Goal: Task Accomplishment & Management: Manage account settings

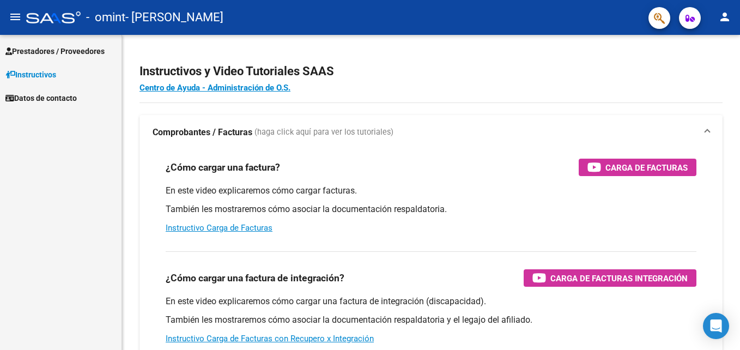
click at [56, 42] on link "Prestadores / Proveedores" at bounding box center [60, 50] width 121 height 23
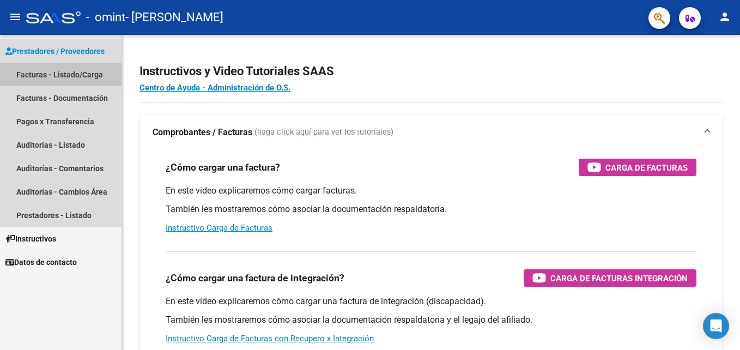
click at [84, 71] on link "Facturas - Listado/Carga" at bounding box center [60, 74] width 121 height 23
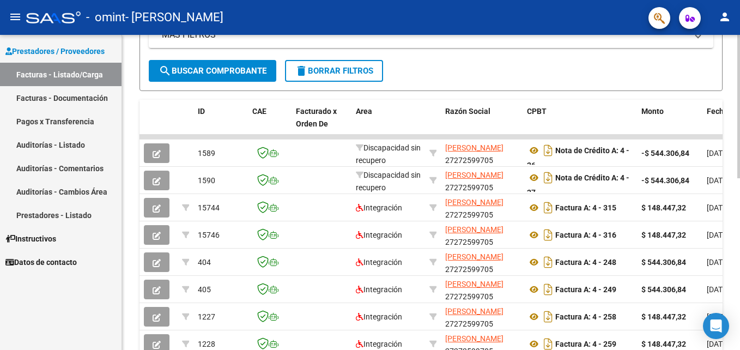
scroll to position [376, 0]
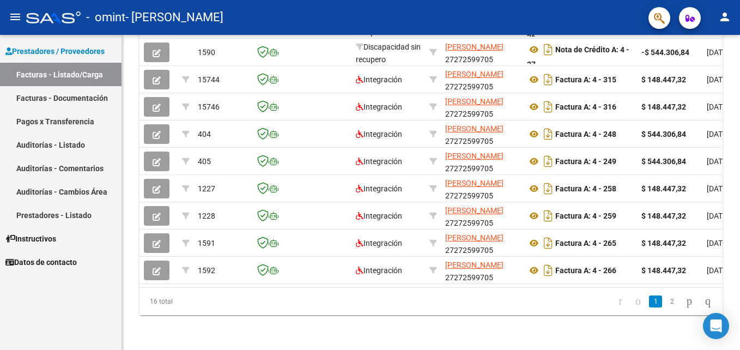
click at [87, 99] on link "Facturas - Documentación" at bounding box center [60, 97] width 121 height 23
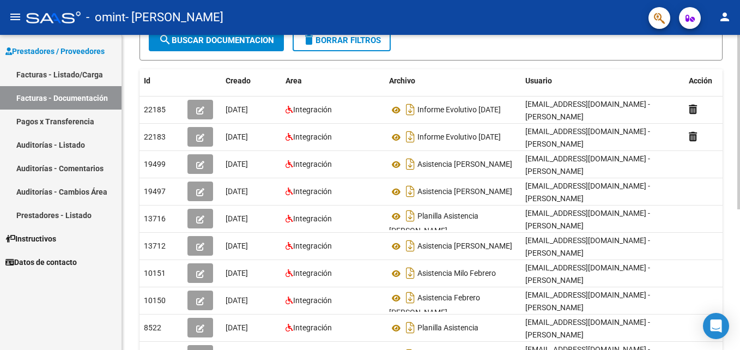
scroll to position [163, 0]
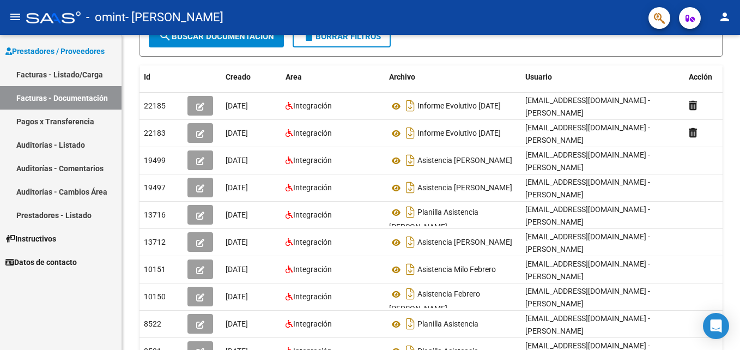
click at [59, 131] on link "Pagos x Transferencia" at bounding box center [60, 120] width 121 height 23
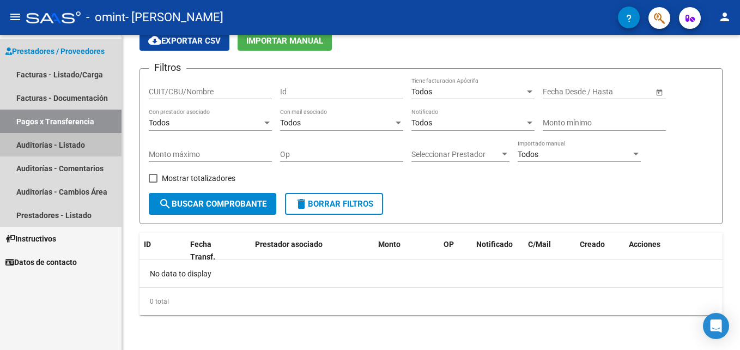
click at [62, 151] on link "Auditorías - Listado" at bounding box center [60, 144] width 121 height 23
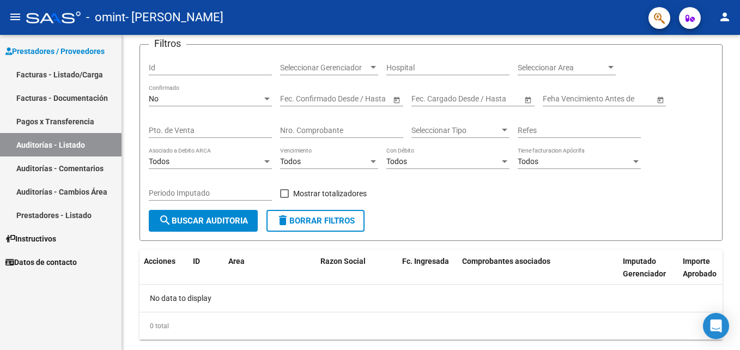
scroll to position [97, 0]
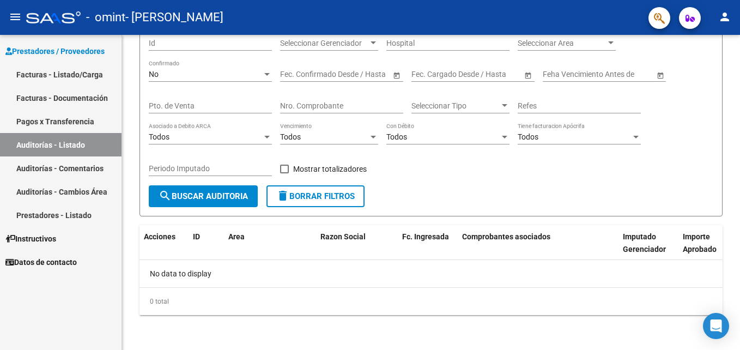
click at [86, 174] on link "Auditorías - Comentarios" at bounding box center [60, 167] width 121 height 23
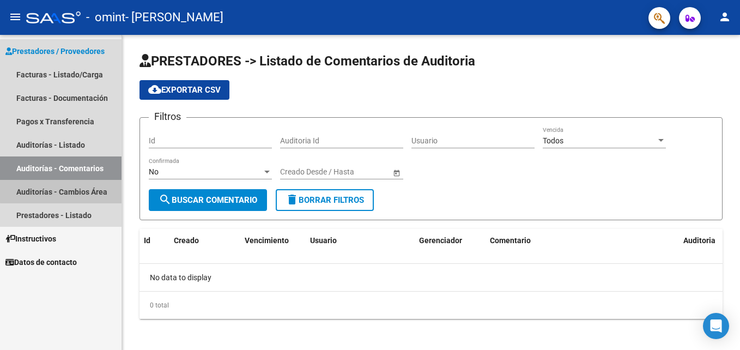
click at [66, 188] on link "Auditorías - Cambios Área" at bounding box center [60, 191] width 121 height 23
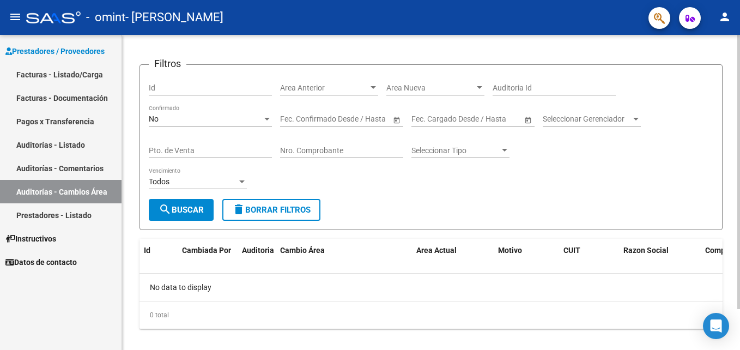
scroll to position [47, 0]
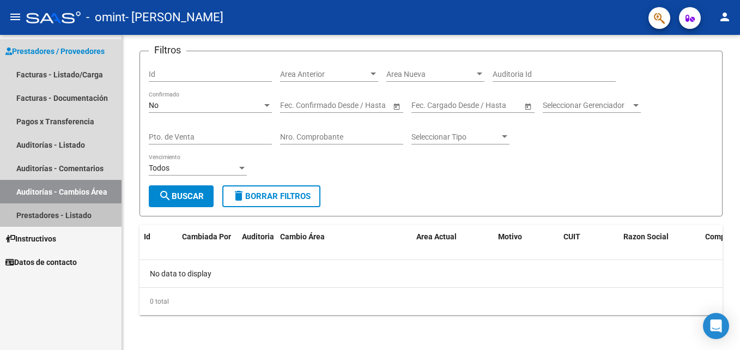
click at [66, 209] on link "Prestadores - Listado" at bounding box center [60, 214] width 121 height 23
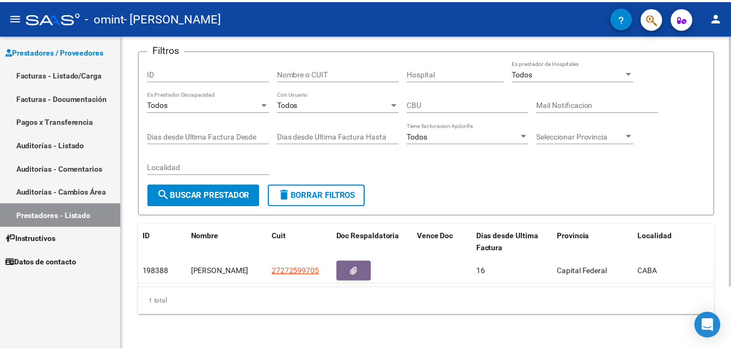
scroll to position [78, 0]
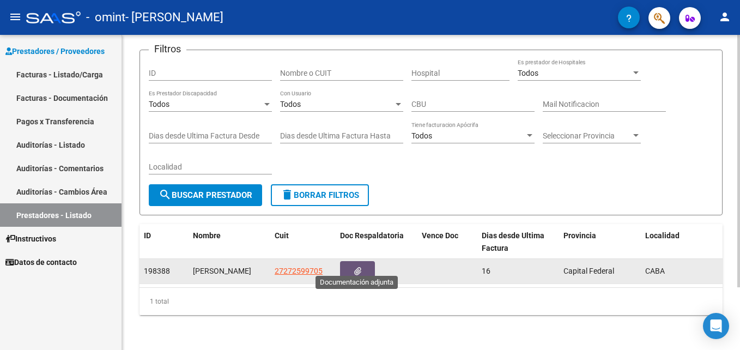
click at [363, 261] on button "button" at bounding box center [357, 271] width 35 height 20
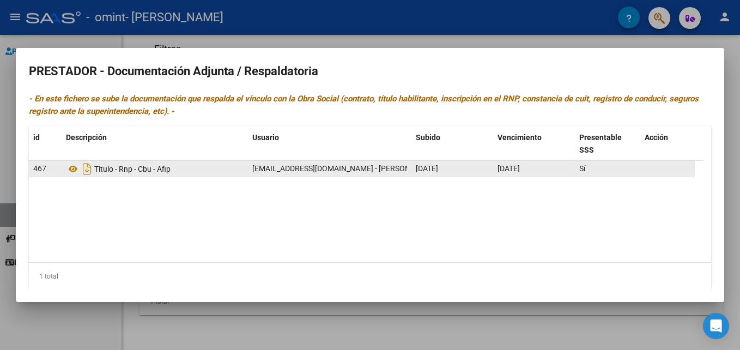
click at [186, 169] on div "Titulo - Rnp - Cbu - Afip" at bounding box center [155, 168] width 178 height 17
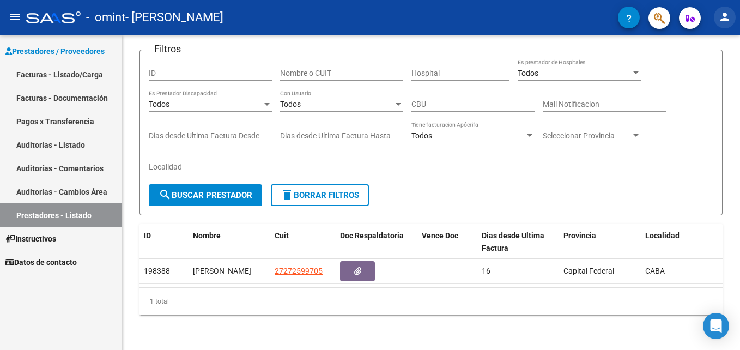
click at [730, 17] on mat-icon "person" at bounding box center [724, 16] width 13 height 13
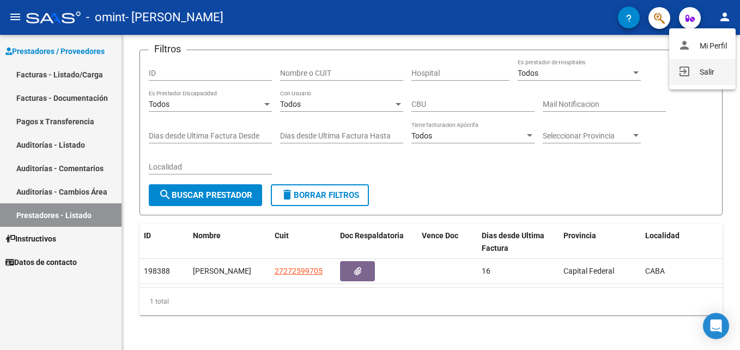
click at [696, 68] on button "exit_to_app Salir" at bounding box center [702, 72] width 66 height 26
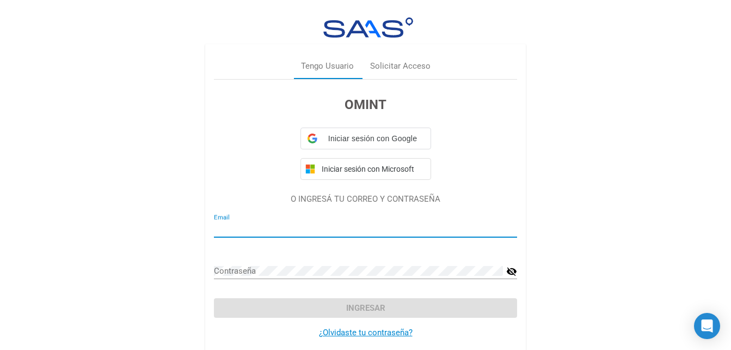
type input "[EMAIL_ADDRESS][DOMAIN_NAME]"
